Goal: Task Accomplishment & Management: Manage account settings

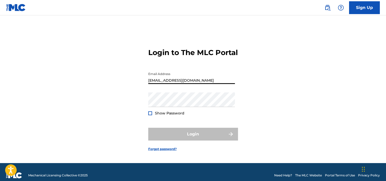
type input "[EMAIL_ADDRESS][DOMAIN_NAME]"
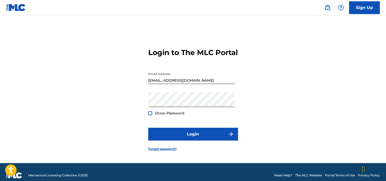
click at [159, 116] on span "Show Password" at bounding box center [169, 113] width 29 height 5
click at [148, 115] on div at bounding box center [150, 114] width 4 height 4
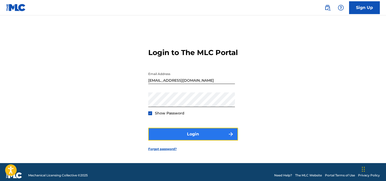
click at [184, 141] on button "Login" at bounding box center [193, 134] width 90 height 13
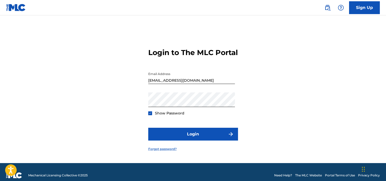
click at [167, 152] on link "Forgot password?" at bounding box center [162, 149] width 28 height 5
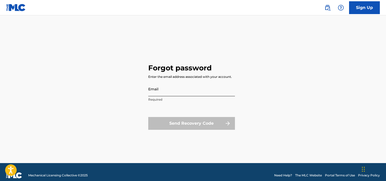
click at [186, 89] on input "Email" at bounding box center [191, 89] width 87 height 15
type input "[EMAIL_ADDRESS][DOMAIN_NAME]"
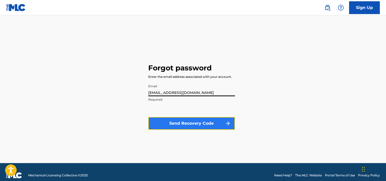
click at [204, 129] on button "Send Recovery Code" at bounding box center [191, 123] width 87 height 13
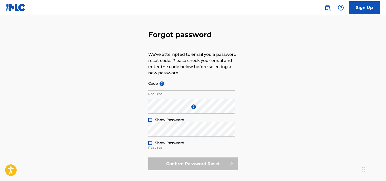
scroll to position [19, 0]
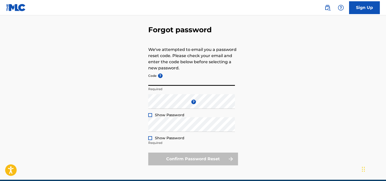
click at [184, 75] on input "Code ?" at bounding box center [191, 78] width 87 height 15
click at [22, 10] on img at bounding box center [16, 7] width 20 height 7
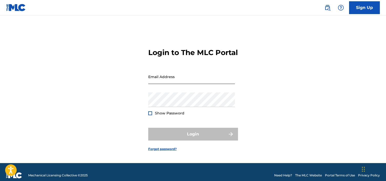
click at [155, 83] on input "Email Address" at bounding box center [191, 76] width 87 height 15
paste input "[EMAIL_ADDRESS][DOMAIN_NAME]"
type input "[EMAIL_ADDRESS][DOMAIN_NAME]"
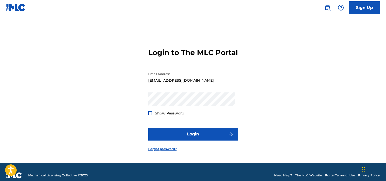
click at [171, 116] on span "Show Password" at bounding box center [169, 113] width 29 height 5
click at [150, 115] on div at bounding box center [150, 114] width 4 height 4
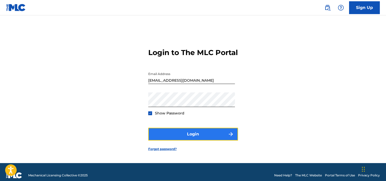
click at [185, 140] on button "Login" at bounding box center [193, 134] width 90 height 13
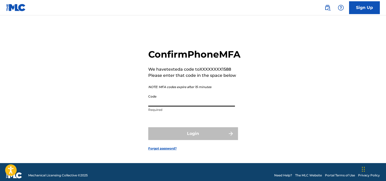
click at [191, 107] on input "Code" at bounding box center [191, 99] width 87 height 15
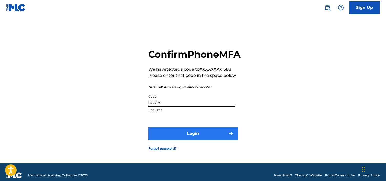
type input "677285"
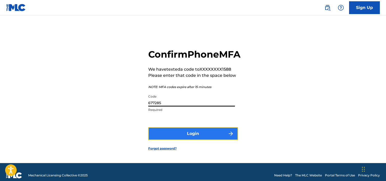
click at [201, 140] on button "Login" at bounding box center [193, 133] width 90 height 13
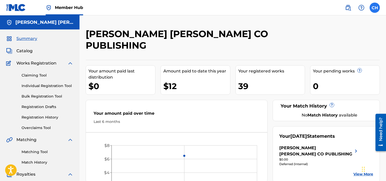
click at [376, 9] on label at bounding box center [374, 8] width 10 height 10
click at [375, 8] on input "CH [PERSON_NAME] [EMAIL_ADDRESS][DOMAIN_NAME] Notification Preferences Profile …" at bounding box center [375, 8] width 0 height 0
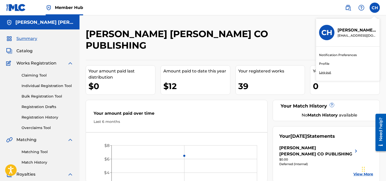
click at [327, 64] on link "Profile" at bounding box center [324, 64] width 10 height 5
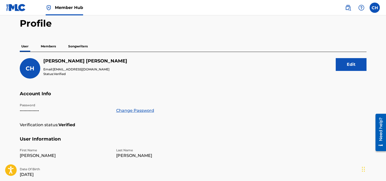
scroll to position [31, 0]
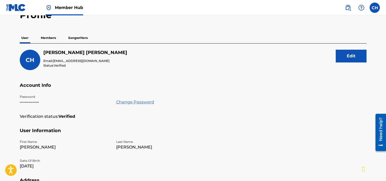
click at [145, 102] on link "Change Password" at bounding box center [135, 102] width 38 height 6
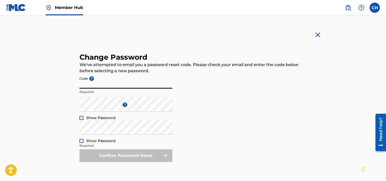
click at [143, 86] on input "Code ?" at bounding box center [125, 81] width 93 height 15
paste input "7542fc4377aa27eb5edc7f832fe05747"
type input "7542fc4377aa27eb5edc7f832fe05747"
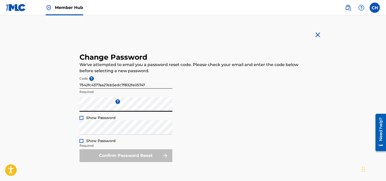
click at [82, 117] on div at bounding box center [81, 118] width 4 height 4
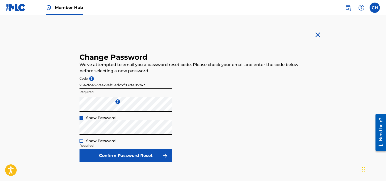
click at [81, 139] on div at bounding box center [81, 141] width 4 height 4
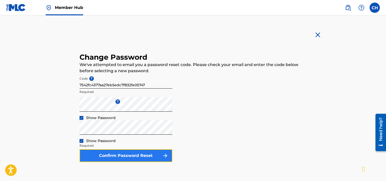
click at [125, 151] on button "Confirm Password Reset" at bounding box center [125, 155] width 93 height 13
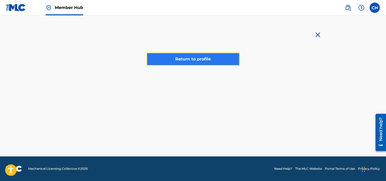
click at [180, 62] on link "Return to profile" at bounding box center [193, 59] width 93 height 13
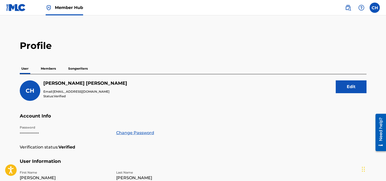
click at [42, 65] on p "Members" at bounding box center [48, 68] width 18 height 11
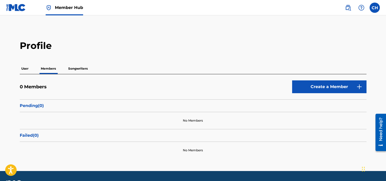
click at [72, 67] on p "Songwriters" at bounding box center [78, 68] width 23 height 11
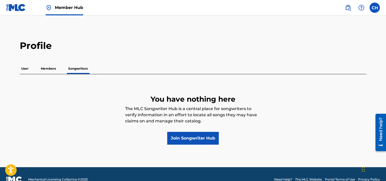
click at [53, 67] on p "Members" at bounding box center [48, 68] width 18 height 11
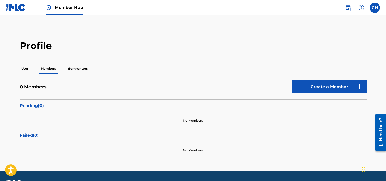
click at [34, 67] on div "User Members Songwriters" at bounding box center [193, 68] width 347 height 11
click at [30, 67] on div "User Members Songwriters" at bounding box center [193, 68] width 347 height 11
click at [27, 68] on p "User" at bounding box center [25, 68] width 10 height 11
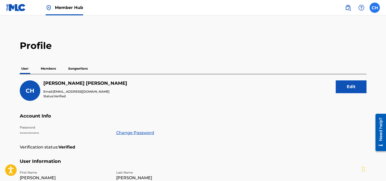
click at [374, 5] on label at bounding box center [374, 8] width 10 height 10
click at [375, 8] on input "CH [PERSON_NAME] [EMAIL_ADDRESS][DOMAIN_NAME] Notification Preferences Profile …" at bounding box center [375, 8] width 0 height 0
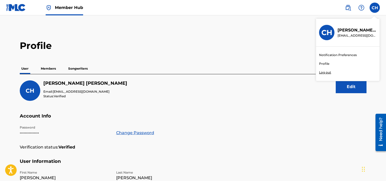
click at [327, 64] on link "Profile" at bounding box center [324, 64] width 10 height 5
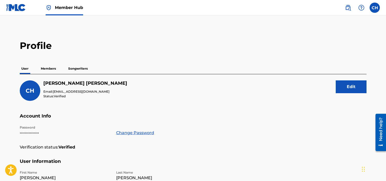
click at [17, 10] on img at bounding box center [16, 7] width 20 height 7
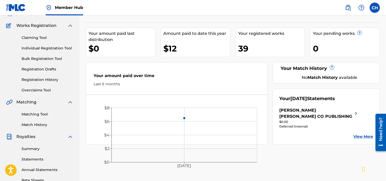
scroll to position [51, 0]
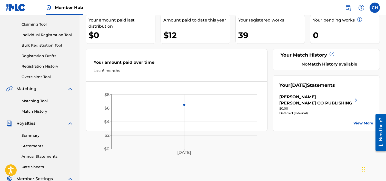
click at [355, 94] on img at bounding box center [356, 100] width 6 height 12
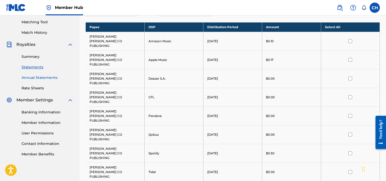
scroll to position [132, 0]
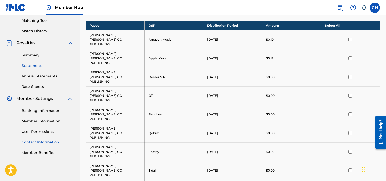
click at [43, 142] on link "Contact Information" at bounding box center [48, 142] width 52 height 5
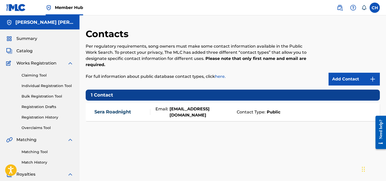
click at [279, 107] on div "Sera Roadnight Email: seraroad@magictreeproductions.net Contact Type: Public" at bounding box center [233, 112] width 294 height 18
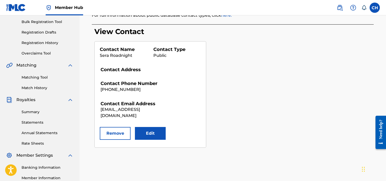
scroll to position [78, 0]
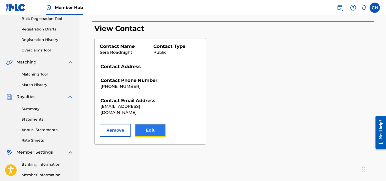
click at [144, 129] on button "Edit" at bounding box center [150, 130] width 31 height 13
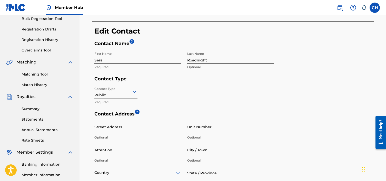
click at [117, 59] on input "Sera" at bounding box center [137, 56] width 87 height 15
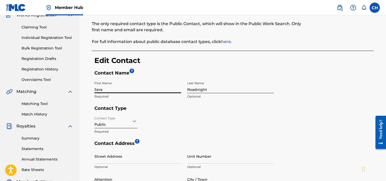
scroll to position [52, 0]
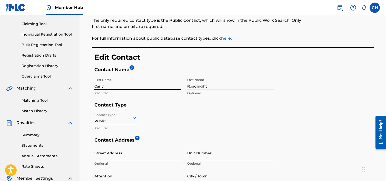
type input "Carly"
click at [196, 87] on input "Roadnight" at bounding box center [230, 82] width 87 height 15
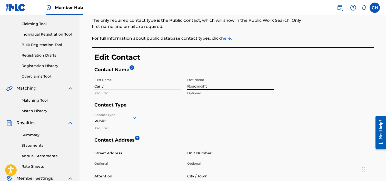
click at [196, 87] on input "Roadnight" at bounding box center [230, 82] width 87 height 15
type input "[PERSON_NAME]"
click at [155, 114] on div "Contact Type Public Required" at bounding box center [183, 124] width 179 height 27
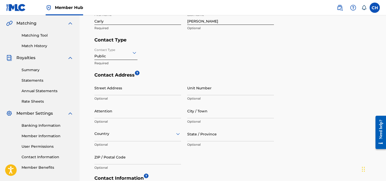
scroll to position [117, 0]
click at [139, 89] on input "Street Address" at bounding box center [137, 88] width 87 height 15
type input "1"
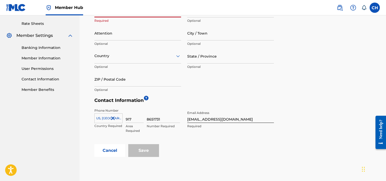
scroll to position [196, 0]
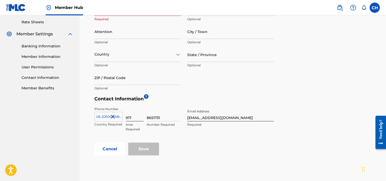
click at [131, 117] on input "917" at bounding box center [135, 114] width 18 height 15
type input "817"
click at [140, 105] on div "Phone Number US, CA +1 Country Required 817 Area Required 8651731 Number Requir…" at bounding box center [183, 123] width 179 height 38
click at [162, 116] on input "8651731" at bounding box center [163, 114] width 33 height 15
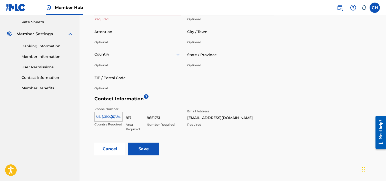
click at [162, 116] on input "8651731" at bounding box center [163, 114] width 33 height 15
type input "9051588"
click at [199, 117] on input "seraroad@magictreeproductions.net" at bounding box center [230, 114] width 87 height 15
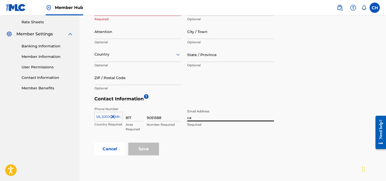
type input "c"
type input "[EMAIL_ADDRESS][DOMAIN_NAME]"
click at [220, 82] on div "Street Address Required Unit Number Optional Attention Optional City / Town Opt…" at bounding box center [183, 47] width 179 height 92
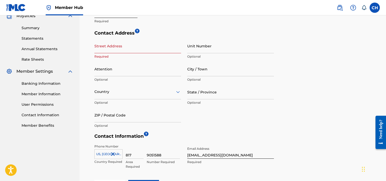
scroll to position [156, 0]
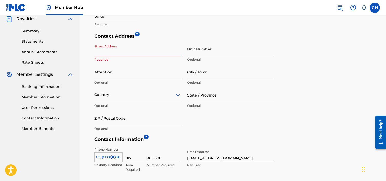
click at [154, 48] on input "Street Address" at bounding box center [137, 49] width 87 height 15
type input "1338 North Formosa Avenue"
type input "208"
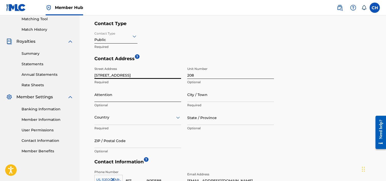
scroll to position [132, 0]
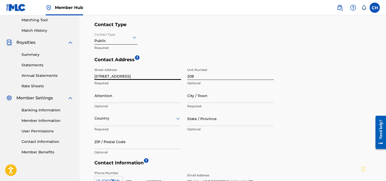
click at [151, 78] on input "1338 North Formosa Avenue" at bounding box center [137, 72] width 87 height 15
click at [151, 77] on input "1338 North Formosa Avenue" at bounding box center [137, 72] width 87 height 15
click at [156, 71] on input "1338 North Formosa Avenue" at bounding box center [137, 72] width 87 height 15
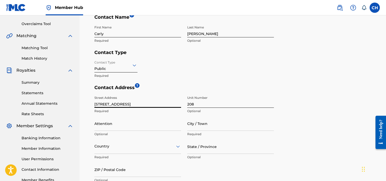
scroll to position [75, 0]
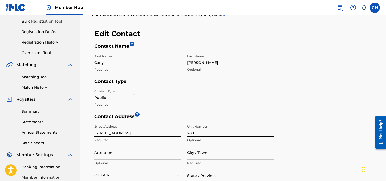
click at [199, 97] on div "Contact Type Public Required" at bounding box center [183, 100] width 179 height 27
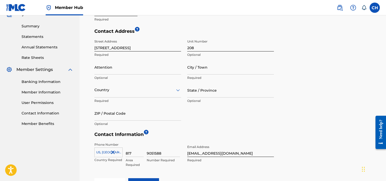
scroll to position [160, 0]
click at [196, 73] on input "City / Town" at bounding box center [230, 68] width 87 height 15
click at [233, 73] on input "City / Town" at bounding box center [230, 68] width 87 height 15
type input "Los Angeles"
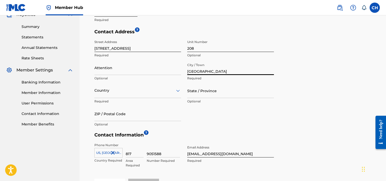
type input "Carly"
type input "[GEOGRAPHIC_DATA]"
type input "CA"
type input "90046"
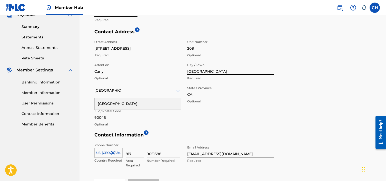
click at [141, 73] on input "Carly" at bounding box center [137, 68] width 87 height 15
click at [283, 63] on div "Contact Address ? Street Address 1338 North Formosa Avenue Required Unit Number…" at bounding box center [233, 80] width 279 height 103
click at [149, 71] on input "Attention" at bounding box center [137, 68] width 87 height 15
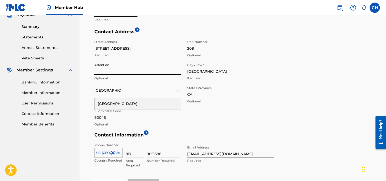
click at [152, 70] on input "Attention" at bounding box center [137, 68] width 87 height 15
click at [203, 91] on input "CA" at bounding box center [230, 91] width 87 height 15
click at [170, 93] on div "[GEOGRAPHIC_DATA]" at bounding box center [137, 90] width 87 height 6
click at [208, 123] on div "Street Address 1338 North Formosa Avenue Required Unit Number 208 Optional Atte…" at bounding box center [183, 83] width 179 height 92
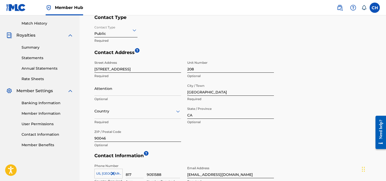
scroll to position [174, 0]
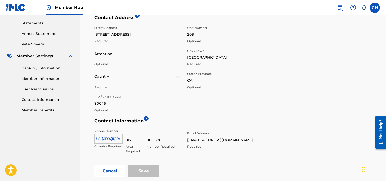
click at [145, 172] on div "Save" at bounding box center [143, 171] width 31 height 13
click at [119, 139] on div "US, CA +1" at bounding box center [108, 138] width 28 height 8
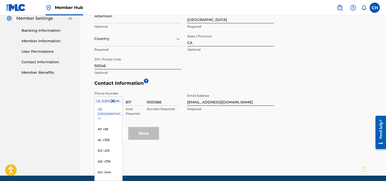
click at [116, 109] on div "US, CA +1" at bounding box center [109, 114] width 28 height 20
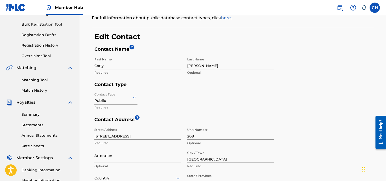
scroll to position [71, 0]
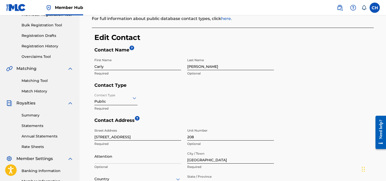
click at [135, 95] on icon at bounding box center [134, 98] width 6 height 6
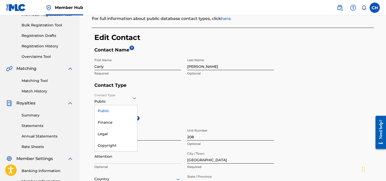
click at [135, 95] on icon at bounding box center [134, 98] width 6 height 6
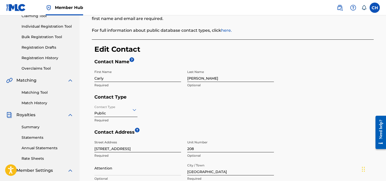
scroll to position [0, 0]
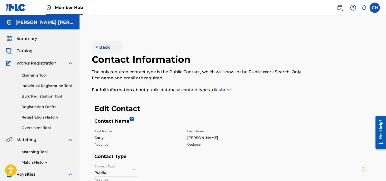
click at [106, 47] on button "< Back" at bounding box center [107, 47] width 31 height 13
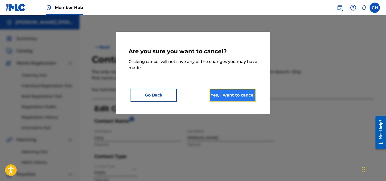
click at [225, 93] on button "Yes, I want to cancel" at bounding box center [232, 95] width 46 height 13
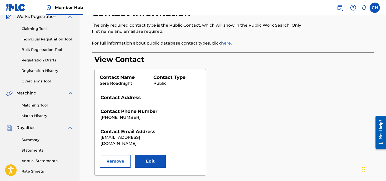
scroll to position [49, 0]
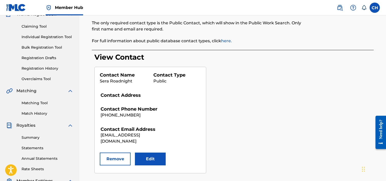
click at [121, 152] on div "Contact Phone Number +1-917-8651731 Contact Email Address seraroad@magictreepro…" at bounding box center [150, 129] width 101 height 46
click at [121, 156] on button "Remove" at bounding box center [115, 159] width 31 height 13
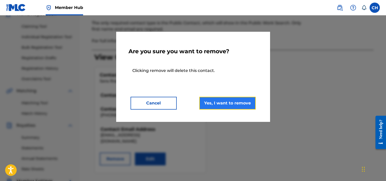
click at [232, 106] on button "Yes, I want to remove" at bounding box center [227, 103] width 56 height 13
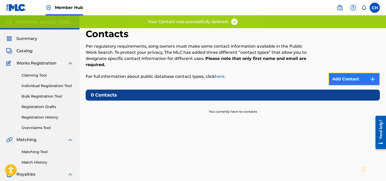
click at [343, 80] on link "Add Contact" at bounding box center [353, 79] width 51 height 13
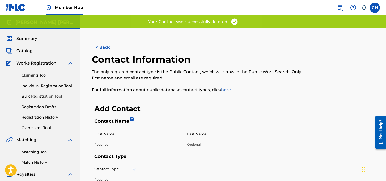
click at [152, 133] on input "First Name" at bounding box center [137, 134] width 87 height 15
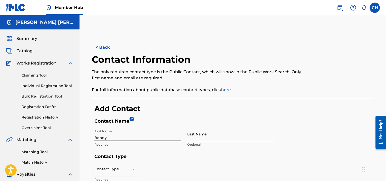
type input "Bonny"
click at [210, 135] on input "Last Name" at bounding box center [230, 134] width 87 height 15
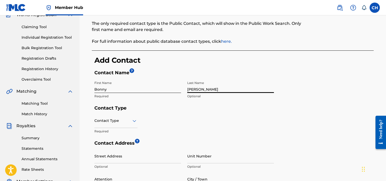
scroll to position [63, 0]
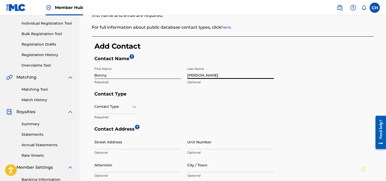
type input "[PERSON_NAME]"
click at [133, 105] on icon at bounding box center [134, 107] width 6 height 6
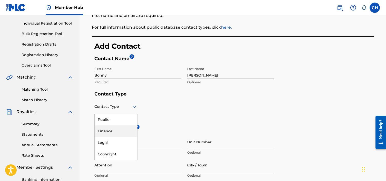
click at [111, 143] on div "Legal" at bounding box center [116, 143] width 43 height 12
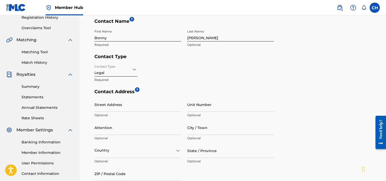
scroll to position [102, 0]
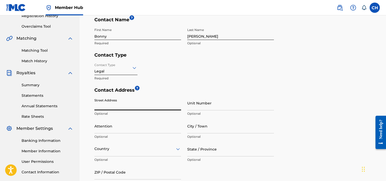
click at [152, 100] on input "Street Address" at bounding box center [137, 103] width 87 height 15
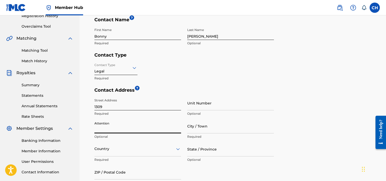
click at [111, 127] on input "Attention" at bounding box center [137, 126] width 87 height 15
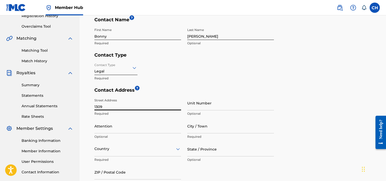
click at [111, 103] on input "1309" at bounding box center [137, 103] width 87 height 15
click at [111, 105] on input "1309" at bounding box center [137, 103] width 87 height 15
type input "1309 Pine Needle Ct"
click at [202, 131] on input "City / Town" at bounding box center [230, 126] width 87 height 15
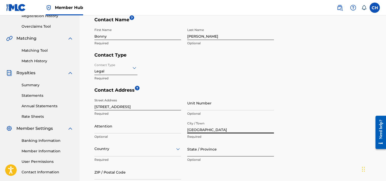
type input "Madisonville"
click at [194, 147] on input "State / Province" at bounding box center [230, 149] width 87 height 15
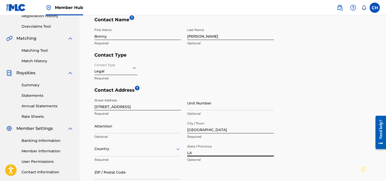
type input "LA"
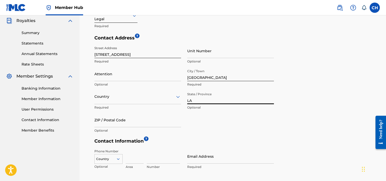
click at [138, 104] on div "Country" at bounding box center [137, 97] width 87 height 15
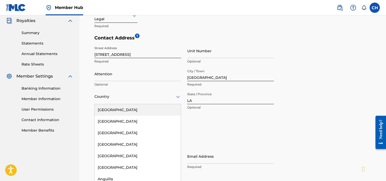
click at [133, 112] on div "[GEOGRAPHIC_DATA]" at bounding box center [138, 110] width 86 height 12
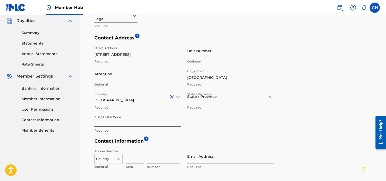
click at [147, 121] on input "ZIP / Postal Code" at bounding box center [137, 120] width 87 height 15
type input "70447"
click at [221, 116] on div "Street Address 1309 Pine Needle Ct Required Unit Number Optional Attention Opti…" at bounding box center [183, 90] width 179 height 92
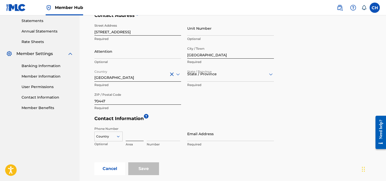
scroll to position [177, 0]
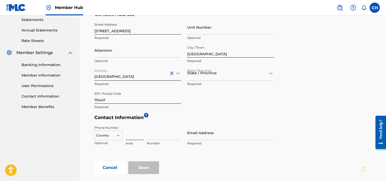
click at [135, 135] on input at bounding box center [135, 133] width 18 height 15
type input "817"
click at [157, 136] on input at bounding box center [163, 133] width 33 height 15
type input "7058757"
click at [192, 137] on input "Email Address" at bounding box center [230, 133] width 87 height 15
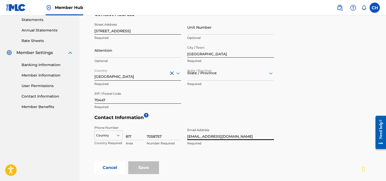
type input "bonnyhayneslaw@gmail.com"
click at [208, 121] on h5 "Contact Information ?" at bounding box center [233, 119] width 279 height 8
click at [210, 78] on div "State / Province" at bounding box center [230, 73] width 87 height 15
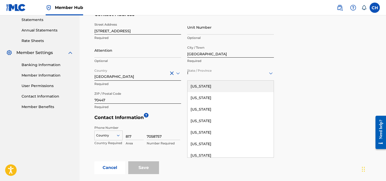
type input "lo"
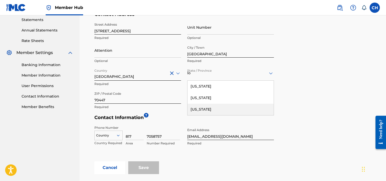
click at [209, 105] on div "Louisiana" at bounding box center [230, 110] width 86 height 12
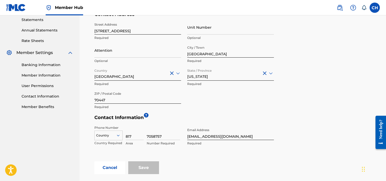
click at [235, 95] on div "Street Address 1309 Pine Needle Ct Required Unit Number Optional Attention Opti…" at bounding box center [183, 66] width 179 height 92
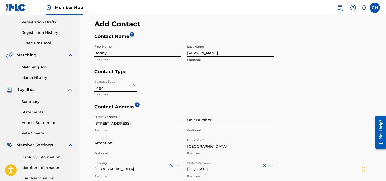
scroll to position [231, 0]
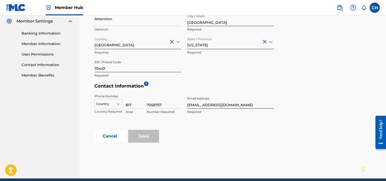
click at [270, 66] on div "Street Address 1309 Pine Needle Ct Required Unit Number Optional Attention Opti…" at bounding box center [183, 34] width 179 height 92
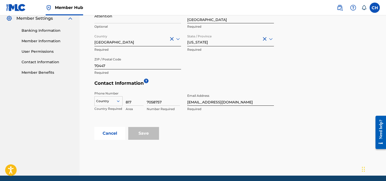
click at [110, 101] on div at bounding box center [109, 101] width 28 height 6
click at [111, 111] on div "US, CA +1" at bounding box center [109, 114] width 28 height 20
click at [148, 131] on input "Save" at bounding box center [143, 133] width 31 height 13
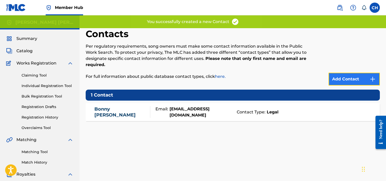
click at [338, 83] on link "Add Contact" at bounding box center [353, 79] width 51 height 13
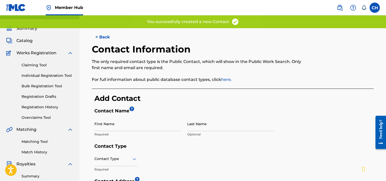
scroll to position [14, 0]
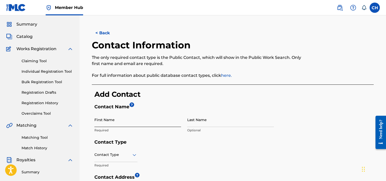
click at [160, 123] on input "First Name" at bounding box center [137, 120] width 87 height 15
type input "c"
type input "[PERSON_NAME]"
click at [227, 126] on input "Last Name" at bounding box center [230, 120] width 87 height 15
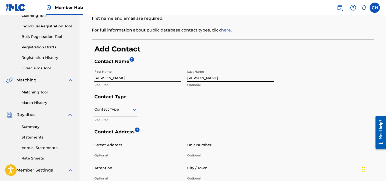
scroll to position [62, 0]
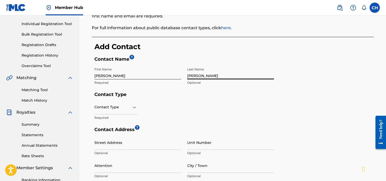
type input "[PERSON_NAME]"
click at [129, 111] on div "Contact Type" at bounding box center [115, 107] width 43 height 15
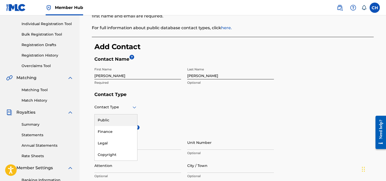
click at [126, 115] on div "Public" at bounding box center [116, 121] width 43 height 12
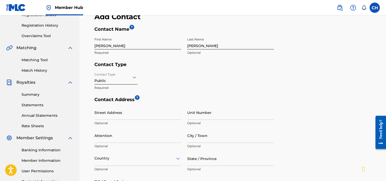
scroll to position [95, 0]
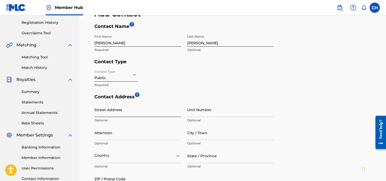
click at [140, 112] on input "Street Address" at bounding box center [137, 110] width 87 height 15
type input "1309 Pine Needle Ct"
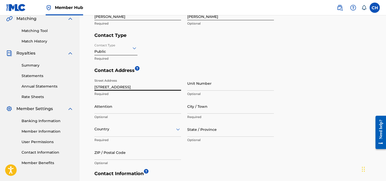
scroll to position [122, 0]
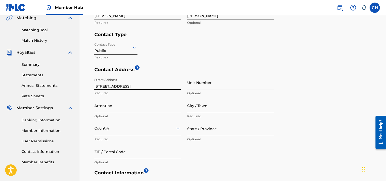
click at [202, 106] on input "City / Town" at bounding box center [230, 105] width 87 height 15
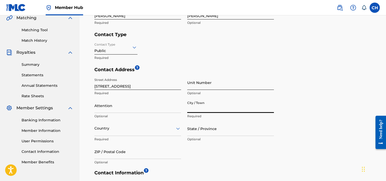
type input "Madisonville"
type input "Bonny"
type input "[GEOGRAPHIC_DATA]"
type input "LA"
type input "70447"
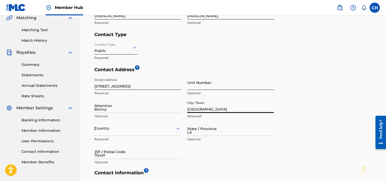
type input "817"
type input "9058757"
type input "bonnyhayneslaw@gmail.com"
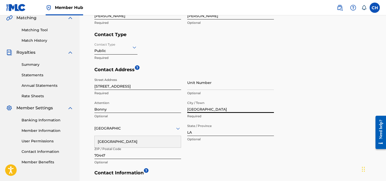
click at [136, 109] on input "Bonny" at bounding box center [137, 105] width 87 height 15
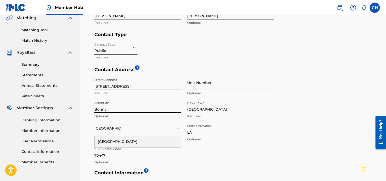
click at [136, 109] on input "Bonny" at bounding box center [137, 105] width 87 height 15
click at [289, 68] on div "Contact Address ? Street Address 1309 Pine Needle Ct Required Unit Number Optio…" at bounding box center [233, 118] width 279 height 103
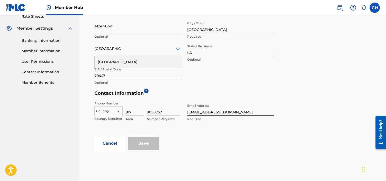
scroll to position [205, 0]
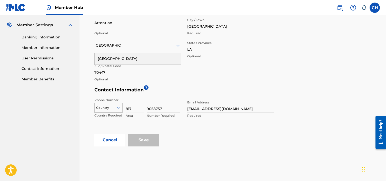
click at [155, 106] on input "9058757" at bounding box center [163, 105] width 33 height 15
type input "9051588"
click at [215, 107] on input "bonnyhayneslaw@gmail.com" at bounding box center [230, 105] width 87 height 15
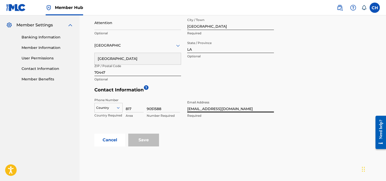
click at [215, 107] on input "bonnyhayneslaw@gmail.com" at bounding box center [230, 105] width 87 height 15
type input "[EMAIL_ADDRESS][DOMAIN_NAME]"
click at [114, 107] on div "Country" at bounding box center [108, 107] width 28 height 8
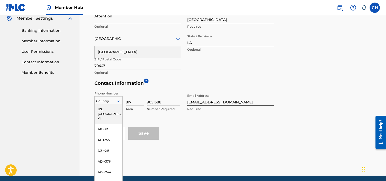
click at [113, 109] on div "US, CA +1" at bounding box center [109, 114] width 28 height 20
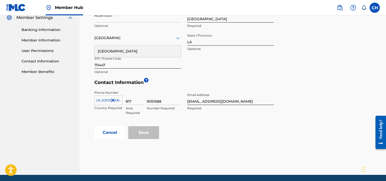
scroll to position [231, 0]
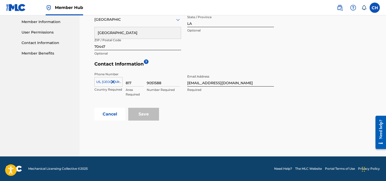
click at [186, 120] on div "Cancel Save" at bounding box center [233, 114] width 279 height 13
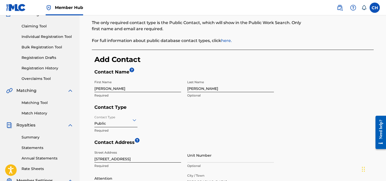
scroll to position [89, 0]
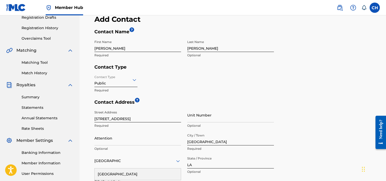
click at [138, 118] on input "1309 Pine Needle Ct" at bounding box center [137, 115] width 87 height 15
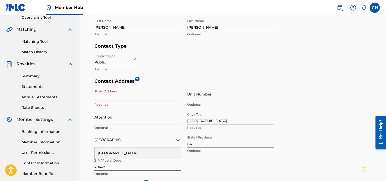
scroll to position [115, 0]
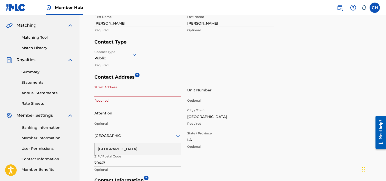
click at [197, 114] on input "Madisonville" at bounding box center [230, 113] width 87 height 15
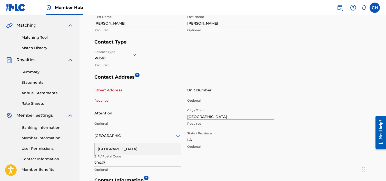
click at [197, 114] on input "Madisonville" at bounding box center [230, 113] width 87 height 15
click at [194, 137] on input "LA" at bounding box center [230, 136] width 87 height 15
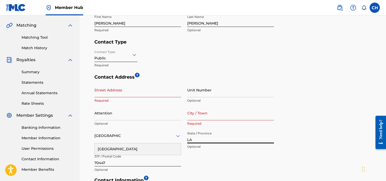
click at [194, 137] on input "LA" at bounding box center [230, 136] width 87 height 15
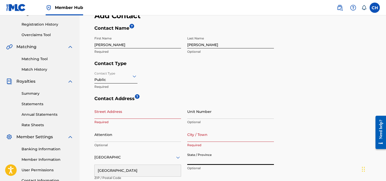
scroll to position [87, 0]
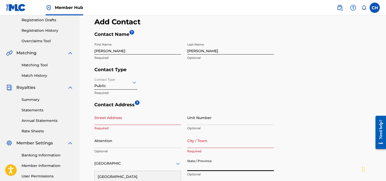
click at [128, 84] on div at bounding box center [115, 82] width 43 height 6
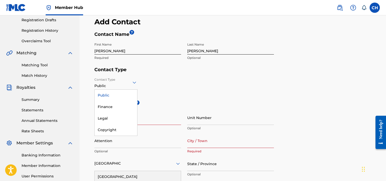
click at [125, 94] on div "Public" at bounding box center [116, 96] width 43 height 12
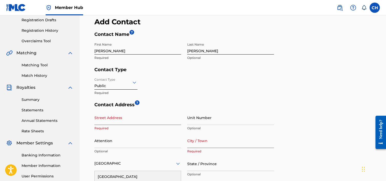
click at [158, 87] on div "Contact Type option Public, selected. Public Required" at bounding box center [183, 88] width 179 height 27
click at [137, 47] on input "[PERSON_NAME]" at bounding box center [137, 47] width 87 height 15
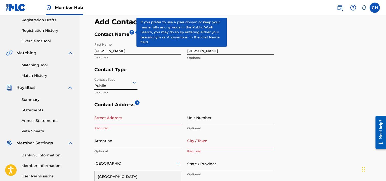
click at [131, 34] on span "?" at bounding box center [131, 32] width 5 height 5
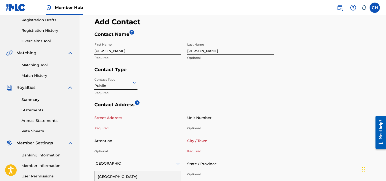
click at [131, 48] on input "[PERSON_NAME]" at bounding box center [137, 47] width 87 height 15
click at [203, 46] on input "[PERSON_NAME]" at bounding box center [230, 47] width 87 height 15
click at [155, 77] on div "Contact Type Public Required" at bounding box center [183, 88] width 179 height 27
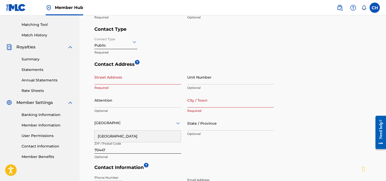
click at [149, 84] on input "Street Address" at bounding box center [137, 77] width 87 height 15
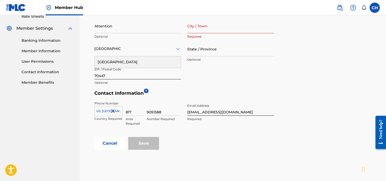
scroll to position [199, 0]
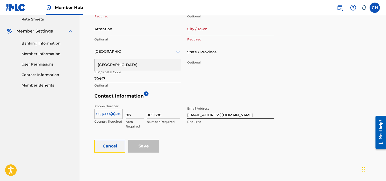
click at [108, 142] on button "Cancel" at bounding box center [109, 146] width 31 height 13
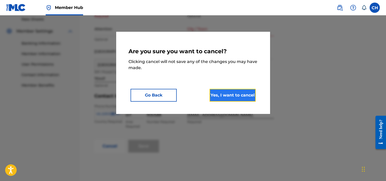
click at [234, 99] on button "Yes, I want to cancel" at bounding box center [232, 95] width 46 height 13
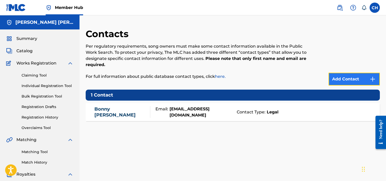
click at [369, 79] on link "Add Contact" at bounding box center [353, 79] width 51 height 13
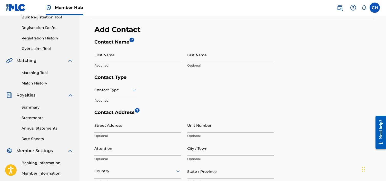
scroll to position [80, 0]
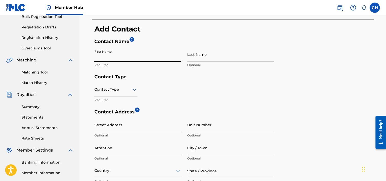
click at [160, 60] on input "First Name" at bounding box center [137, 54] width 87 height 15
click at [196, 72] on div "First Name Required Last Name Optional" at bounding box center [183, 60] width 179 height 27
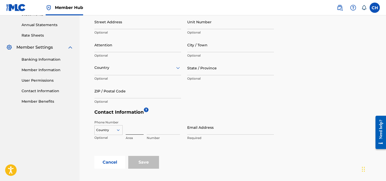
scroll to position [161, 0]
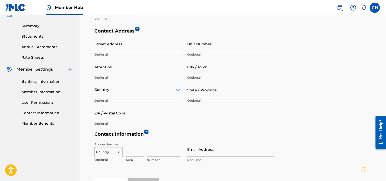
click at [129, 46] on input "Street Address" at bounding box center [137, 44] width 87 height 15
type input "1338 North Formosa Avenue"
type input "Carly"
type input "[PERSON_NAME]"
type input "208"
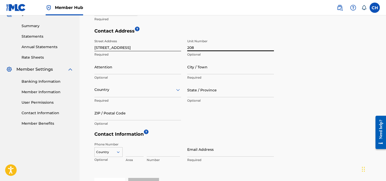
click at [190, 48] on input "208" at bounding box center [230, 44] width 87 height 15
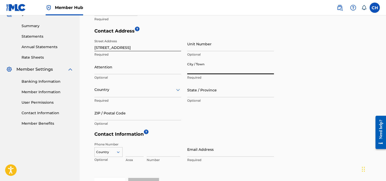
click at [196, 72] on input "City / Town" at bounding box center [230, 67] width 87 height 15
type input "Los Angeles"
type input "Carly"
type input "[GEOGRAPHIC_DATA]"
type input "CA"
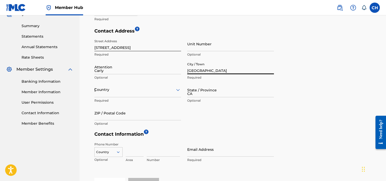
type input "90046"
type input "817"
type input "9051588"
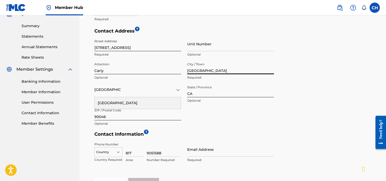
click at [137, 72] on input "Carly" at bounding box center [137, 67] width 87 height 15
click at [152, 98] on div "[GEOGRAPHIC_DATA]" at bounding box center [138, 103] width 86 height 12
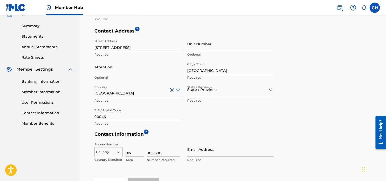
click at [198, 91] on div at bounding box center [230, 90] width 87 height 6
click at [194, 159] on div "California" at bounding box center [230, 161] width 86 height 12
click at [198, 149] on input "Email Address" at bounding box center [230, 149] width 87 height 15
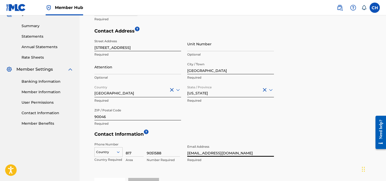
type input "[EMAIL_ADDRESS][DOMAIN_NAME]"
click at [118, 154] on div "Country" at bounding box center [108, 151] width 28 height 8
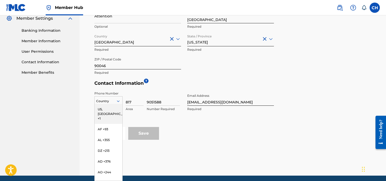
click at [107, 108] on div "US, CA +1" at bounding box center [109, 114] width 28 height 20
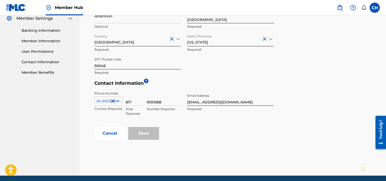
click at [269, 91] on div "Phone Number US, CA +1 Country Required 817 Area Required 9051588 Number Requir…" at bounding box center [183, 108] width 179 height 38
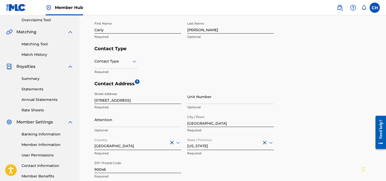
scroll to position [72, 0]
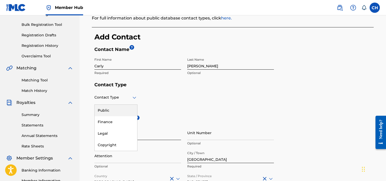
click at [127, 96] on div at bounding box center [115, 97] width 43 height 6
click at [127, 109] on div "Public" at bounding box center [116, 111] width 43 height 12
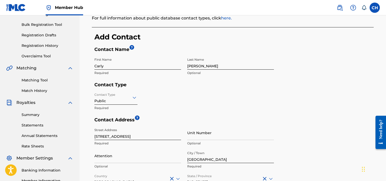
click at [203, 95] on div "Contact Type Public Required" at bounding box center [183, 103] width 179 height 27
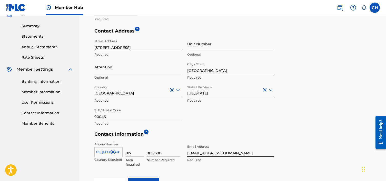
scroll to position [231, 0]
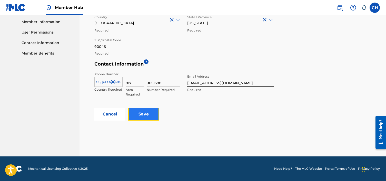
click at [152, 113] on input "Save" at bounding box center [143, 114] width 31 height 13
